Goal: Information Seeking & Learning: Understand process/instructions

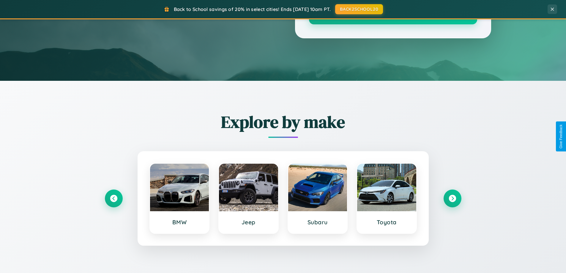
scroll to position [1143, 0]
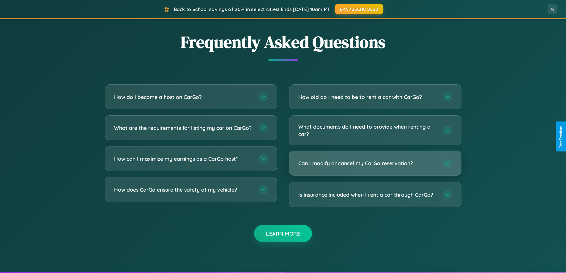
click at [375, 163] on h3 "Can I modify or cancel my CarGo reservation?" at bounding box center [367, 163] width 138 height 7
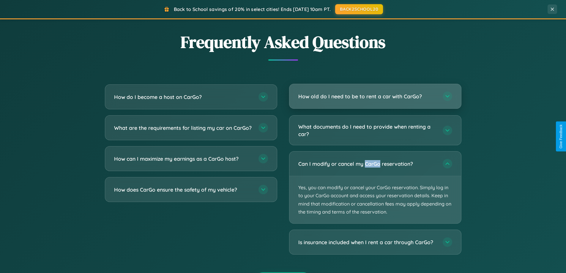
click at [375, 97] on h3 "How old do I need to be to rent a car with CarGo?" at bounding box center [367, 96] width 138 height 7
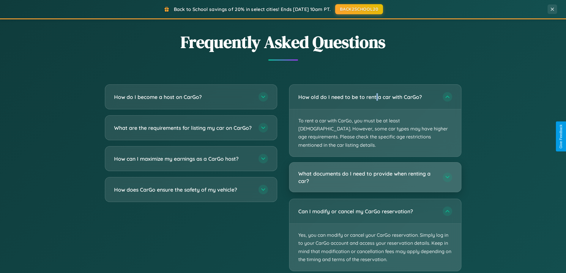
click at [375, 170] on h3 "What documents do I need to provide when renting a car?" at bounding box center [367, 177] width 138 height 15
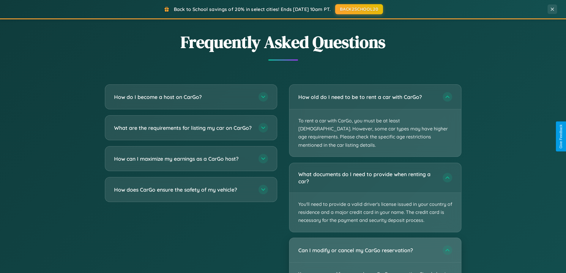
click at [375, 251] on div "Can I modify or cancel my CarGo reservation?" at bounding box center [375, 250] width 172 height 24
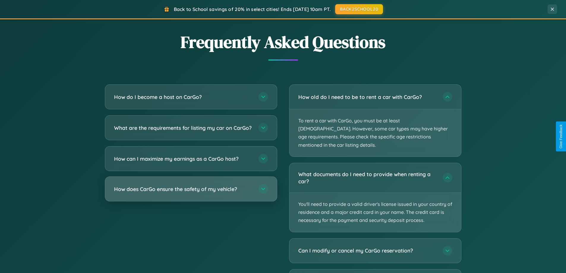
click at [191, 193] on h3 "How does CarGo ensure the safety of my vehicle?" at bounding box center [183, 188] width 138 height 7
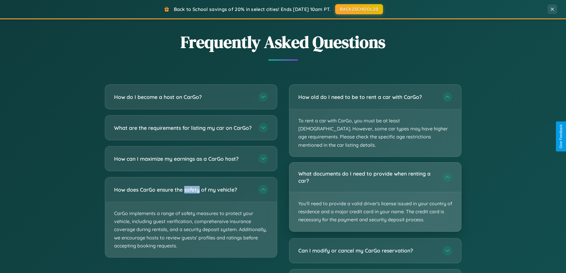
click at [375, 192] on p "You'll need to provide a valid driver's license issued in your country of resid…" at bounding box center [375, 211] width 172 height 39
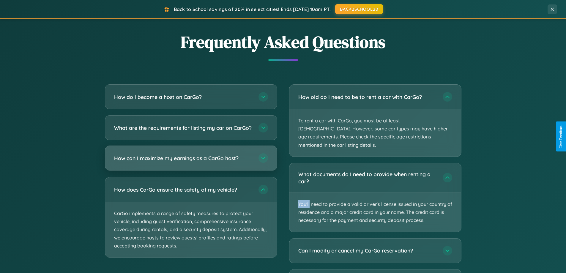
click at [191, 162] on h3 "How can I maximize my earnings as a CarGo host?" at bounding box center [183, 157] width 138 height 7
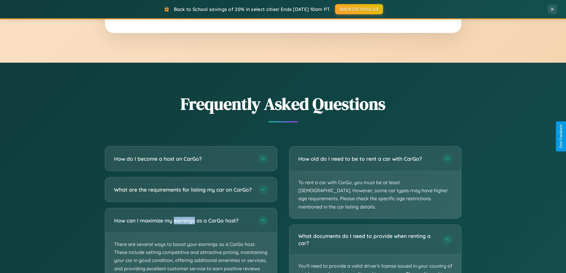
scroll to position [0, 0]
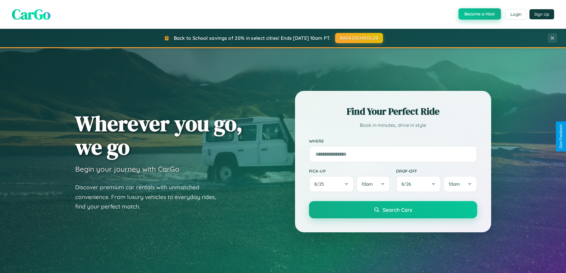
click at [479, 14] on button "Become a Host" at bounding box center [479, 13] width 42 height 11
